Goal: Check status: Check status

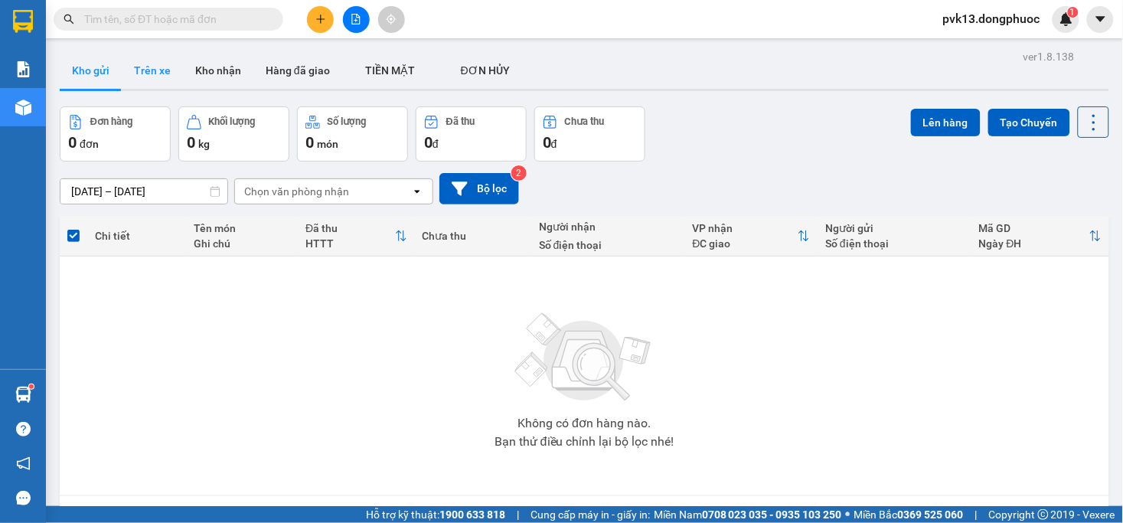
click at [162, 73] on button "Trên xe" at bounding box center [152, 70] width 61 height 37
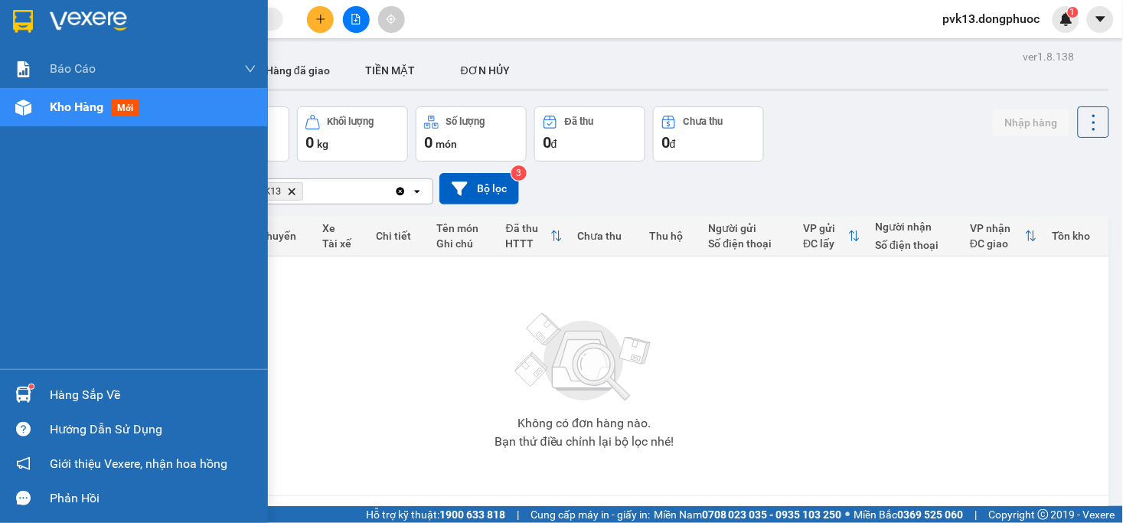
click at [51, 394] on div "Hàng sắp về" at bounding box center [153, 394] width 207 height 23
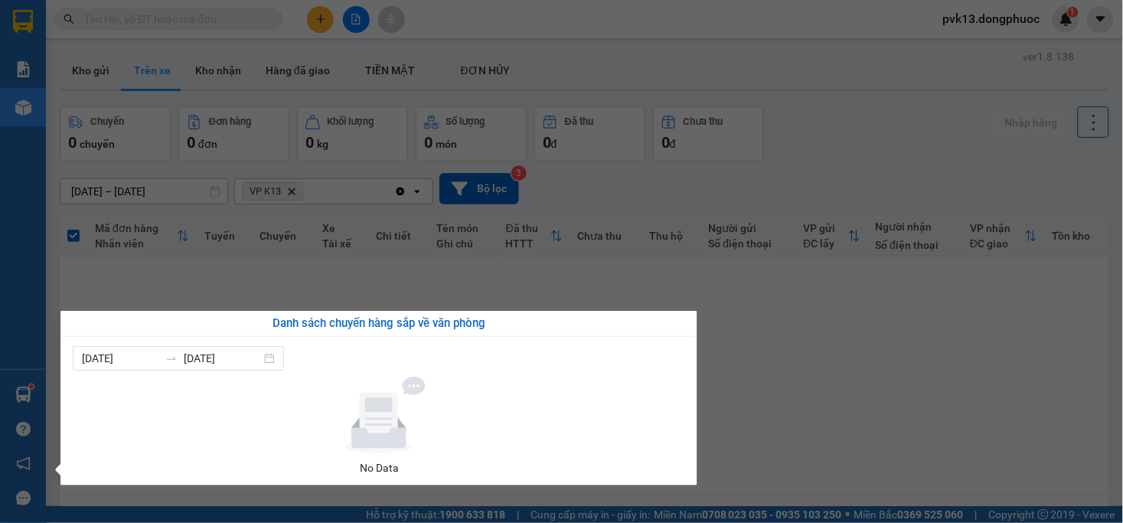
click at [832, 373] on section "Kết quả tìm kiếm ( 0 ) Bộ lọc No Data pvk13.dongphuoc 1 Báo cáo Mẫu 1: Báo cáo …" at bounding box center [561, 261] width 1123 height 523
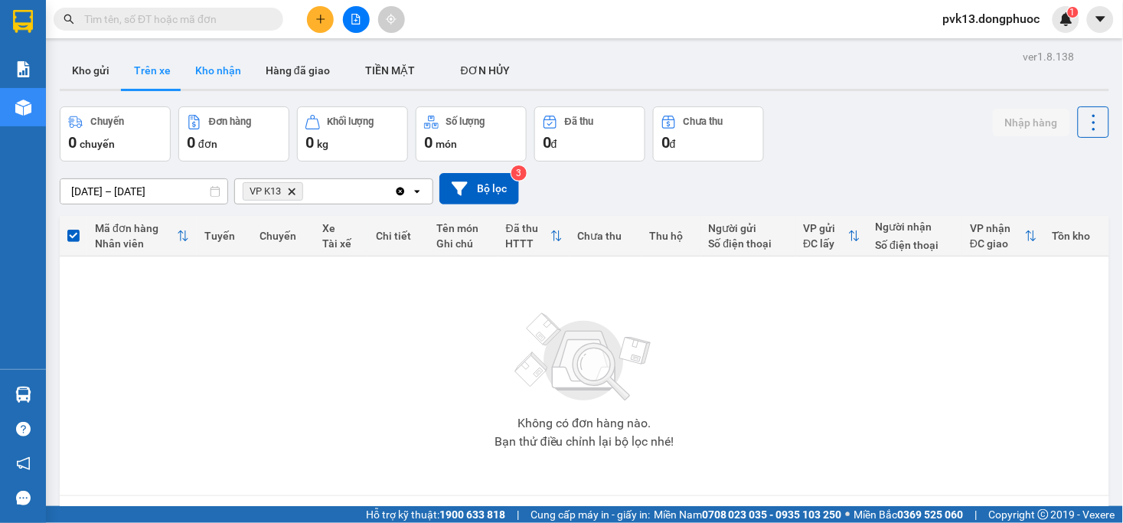
click at [224, 71] on button "Kho nhận" at bounding box center [218, 70] width 70 height 37
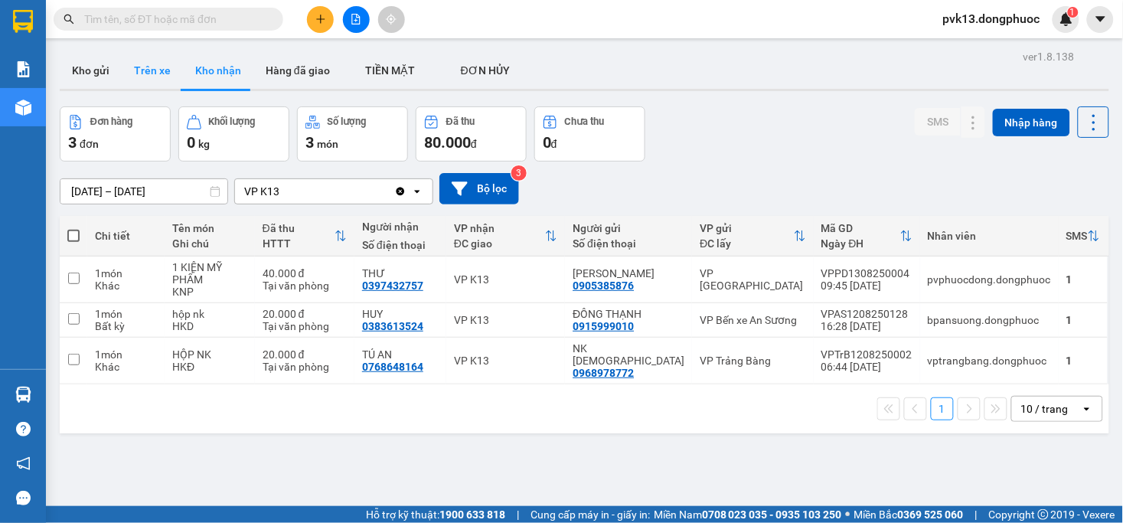
click at [144, 77] on button "Trên xe" at bounding box center [152, 70] width 61 height 37
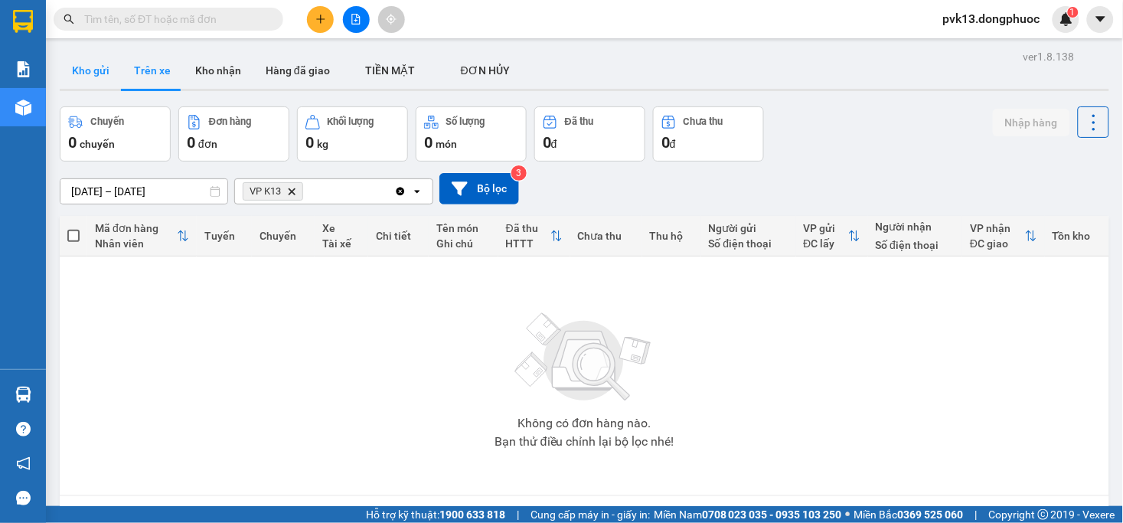
click at [94, 75] on button "Kho gửi" at bounding box center [91, 70] width 62 height 37
